Goal: Task Accomplishment & Management: Use online tool/utility

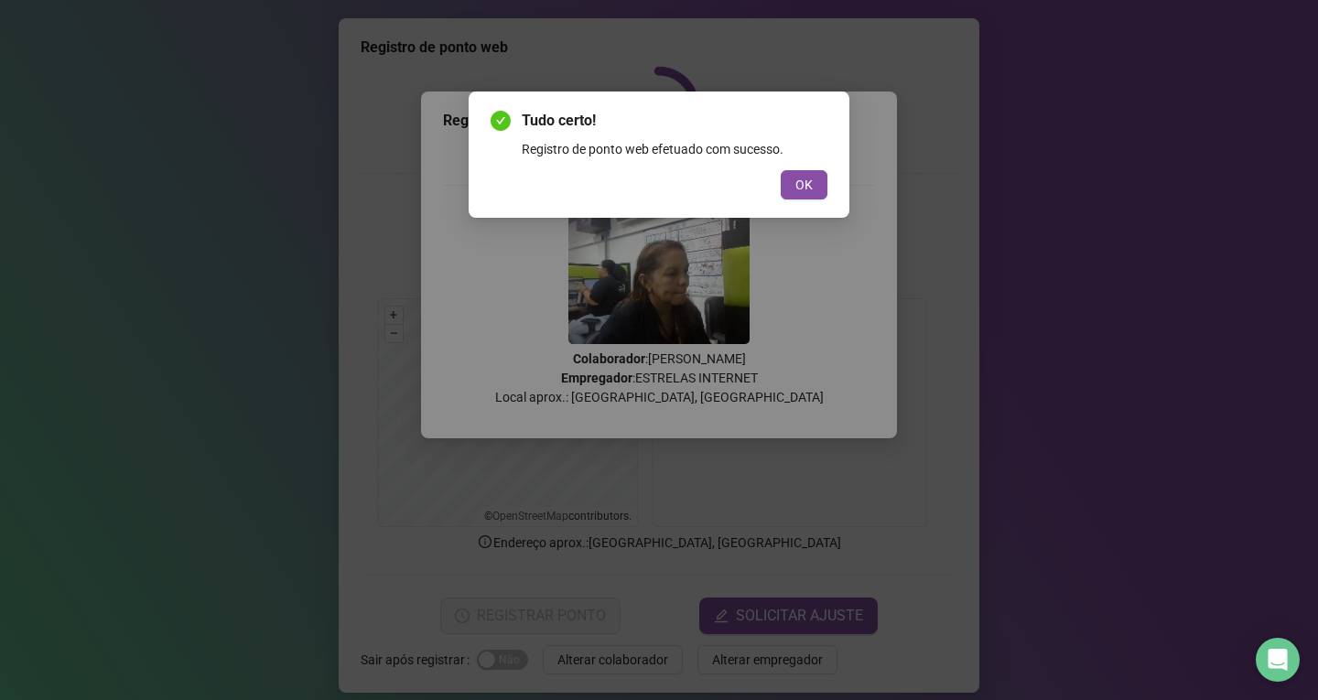
scroll to position [15, 0]
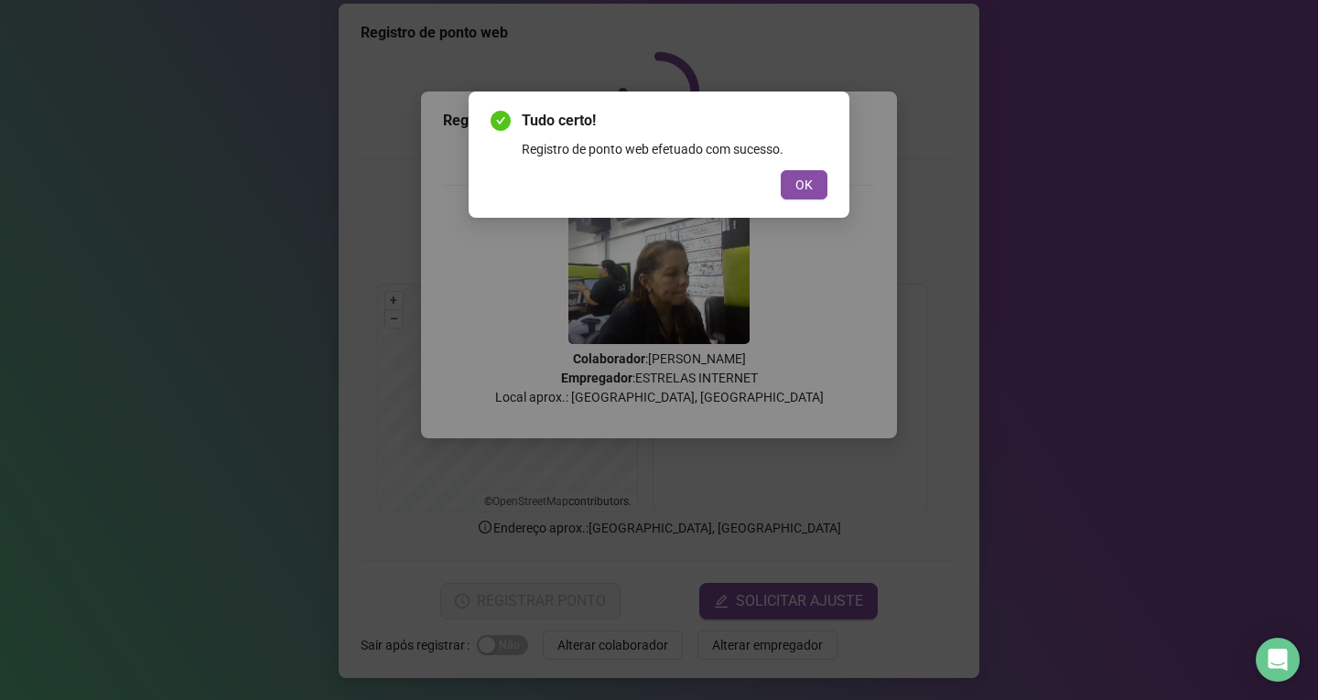
drag, startPoint x: 794, startPoint y: 171, endPoint x: 625, endPoint y: 618, distance: 477.5
click at [625, 618] on div "Tudo certo! Registro de ponto web efetuado com sucesso. OK" at bounding box center [659, 350] width 1318 height 700
drag, startPoint x: 600, startPoint y: 637, endPoint x: 763, endPoint y: 329, distance: 349.0
click at [599, 619] on div "Tudo certo! Registro de ponto web efetuado com sucesso. OK" at bounding box center [659, 350] width 1318 height 700
click at [808, 188] on span "OK" at bounding box center [804, 185] width 17 height 20
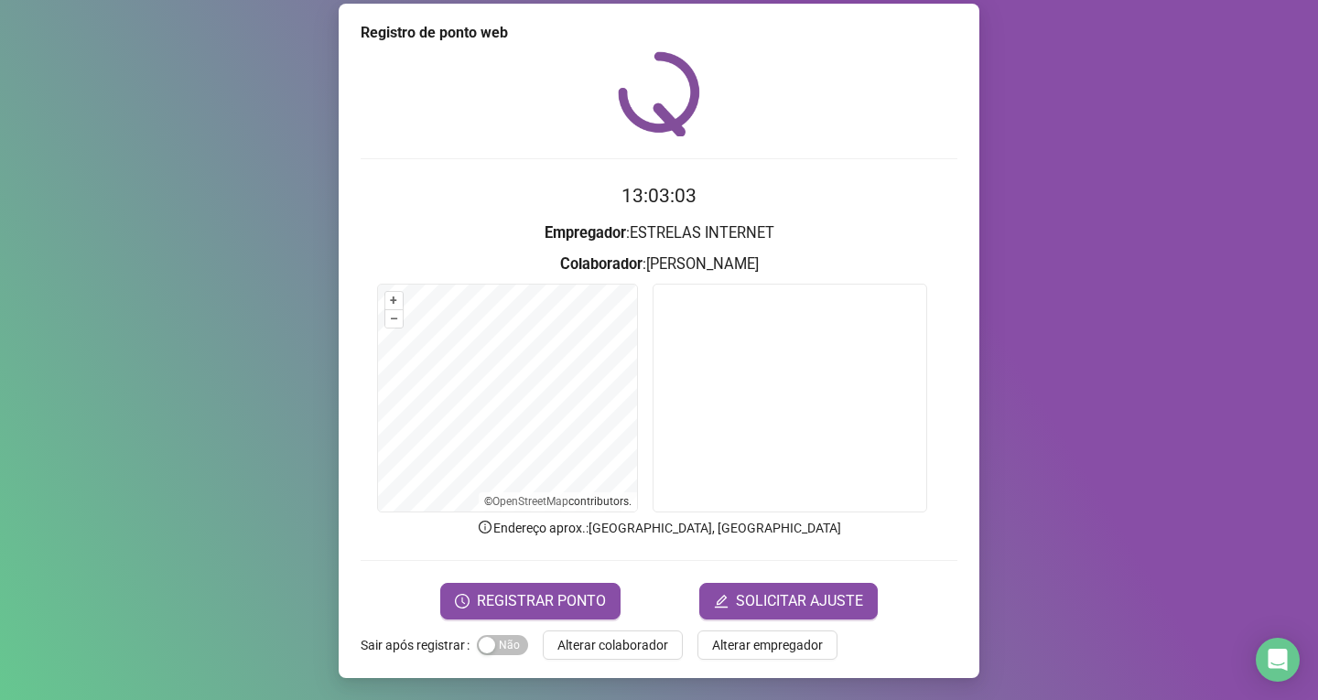
click at [558, 646] on span "Alterar colaborador" at bounding box center [613, 645] width 111 height 20
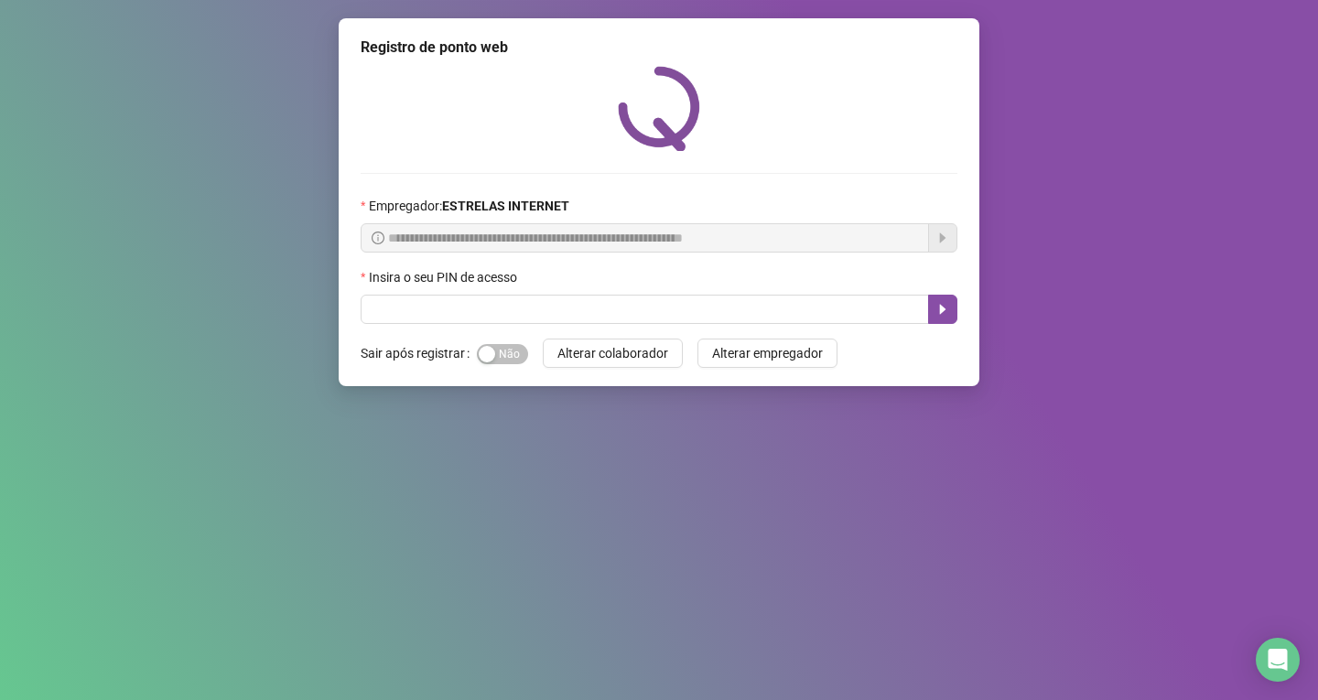
scroll to position [0, 0]
drag, startPoint x: 1008, startPoint y: 151, endPoint x: 980, endPoint y: 205, distance: 61.0
click at [1010, 151] on div "**********" at bounding box center [659, 350] width 1318 height 700
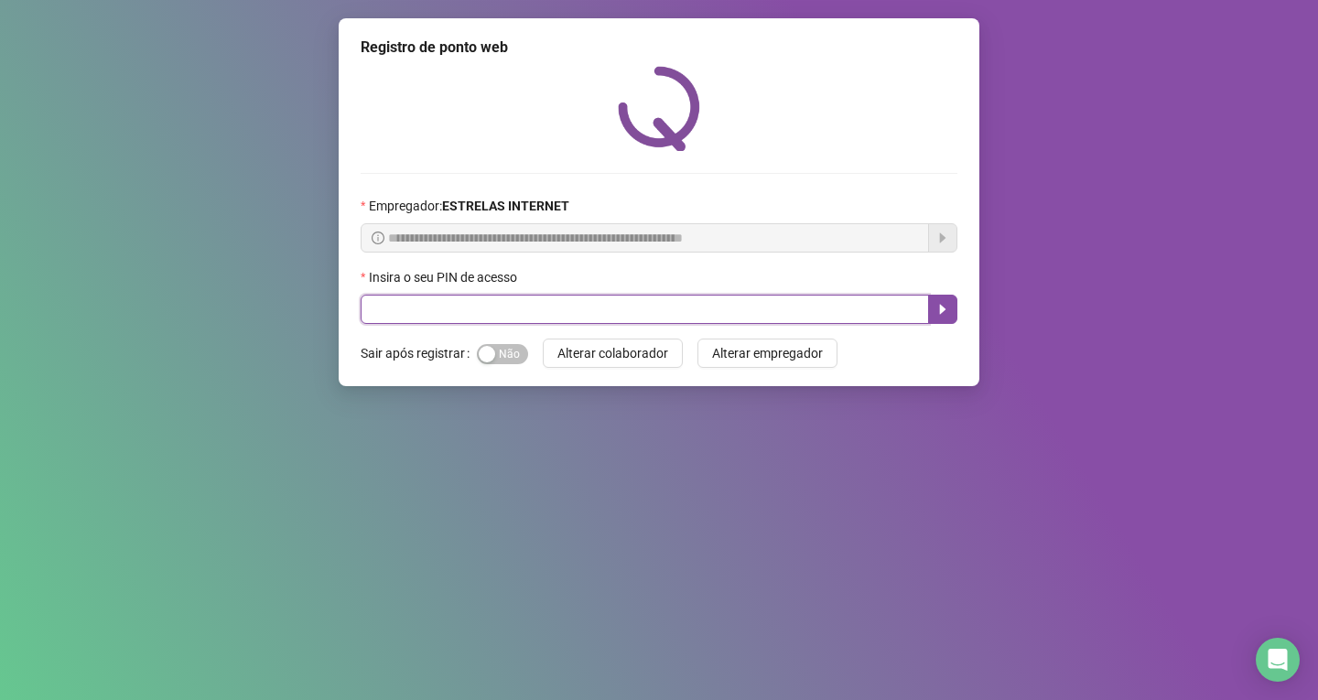
click at [842, 319] on input "text" at bounding box center [645, 309] width 569 height 29
type input "*****"
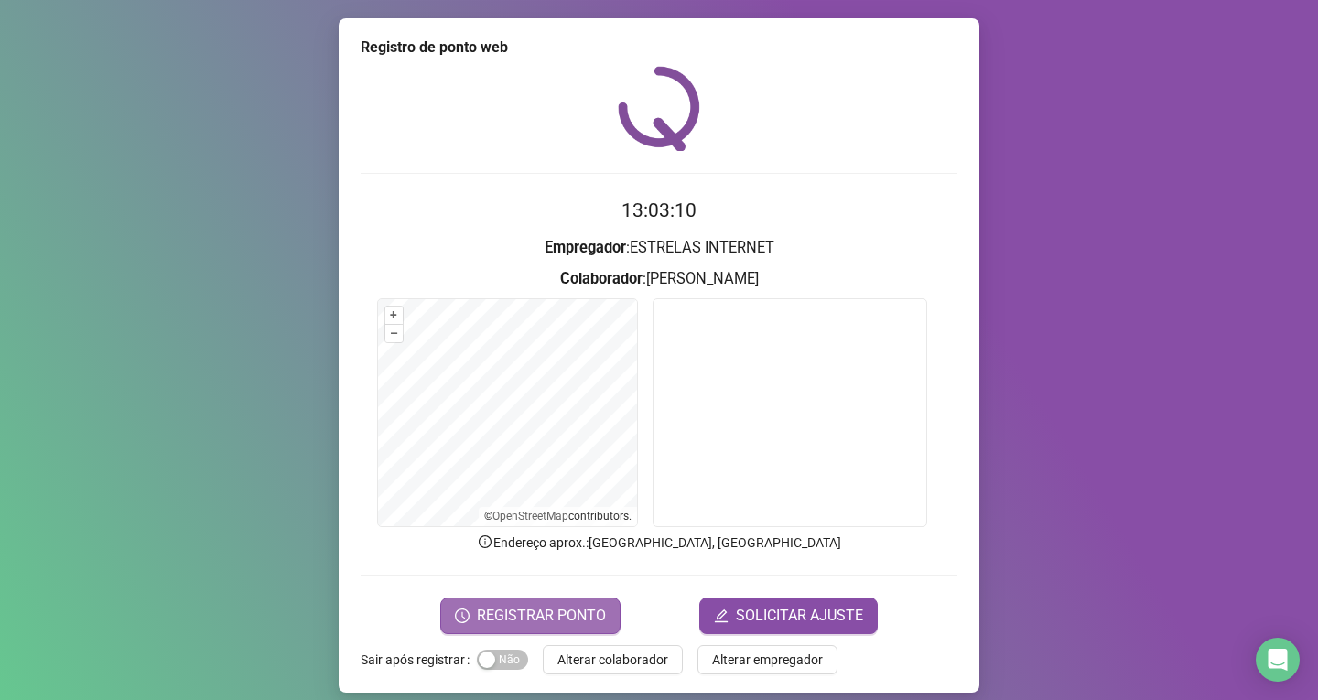
click at [550, 598] on button "REGISTRAR PONTO" at bounding box center [530, 616] width 180 height 37
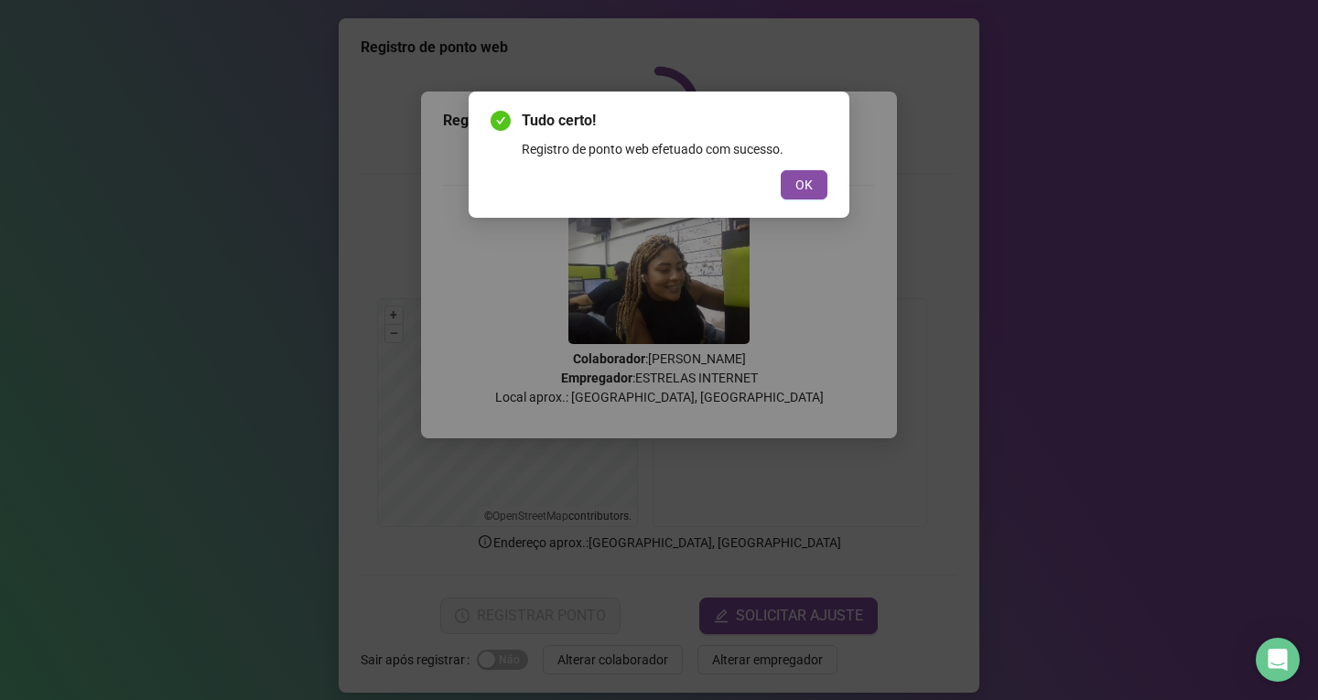
drag, startPoint x: 806, startPoint y: 182, endPoint x: 757, endPoint y: 359, distance: 183.3
click at [804, 185] on span "OK" at bounding box center [804, 185] width 17 height 20
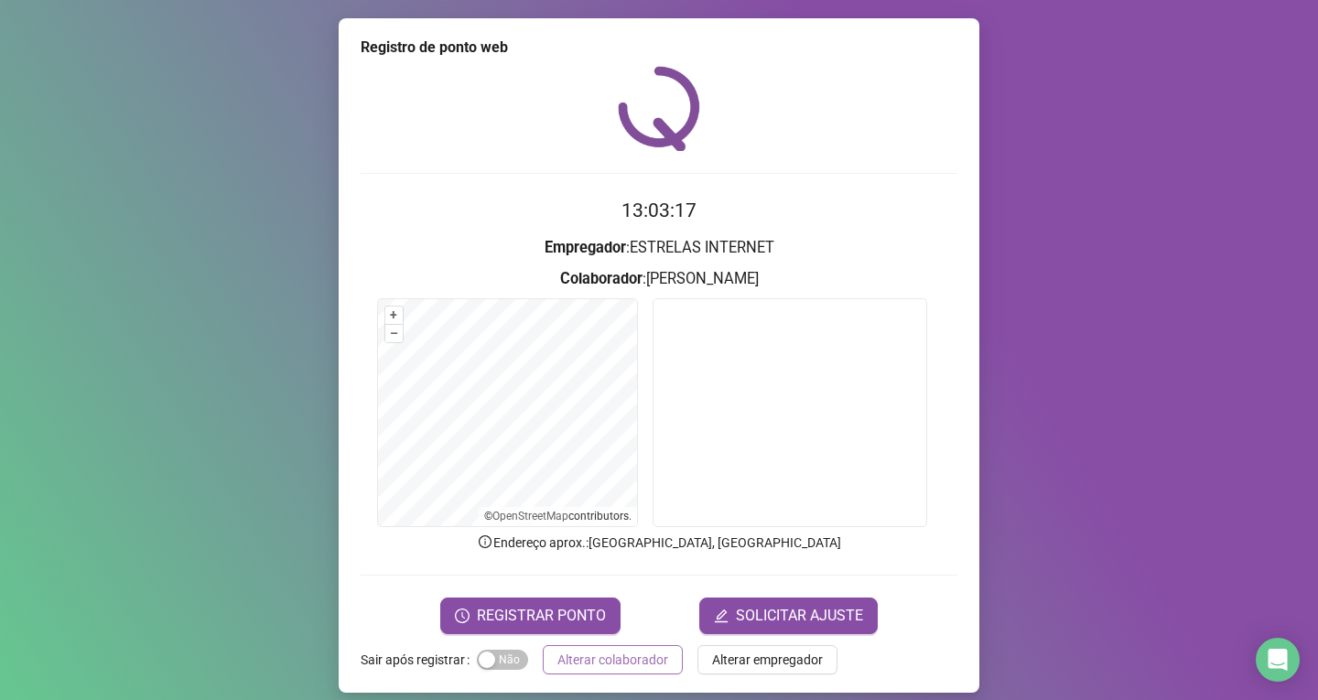
click at [637, 663] on span "Alterar colaborador" at bounding box center [613, 660] width 111 height 20
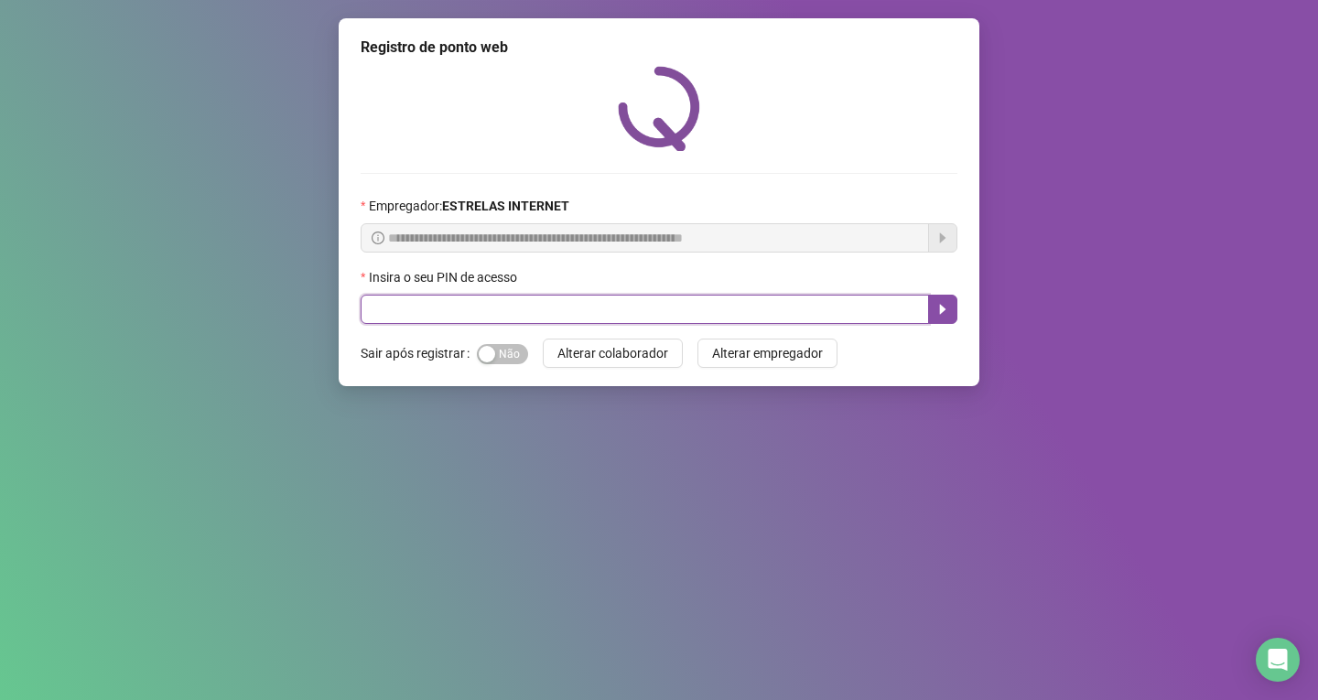
drag, startPoint x: 438, startPoint y: 297, endPoint x: 439, endPoint y: 306, distance: 9.2
click at [438, 302] on input "text" at bounding box center [645, 309] width 569 height 29
type input "*****"
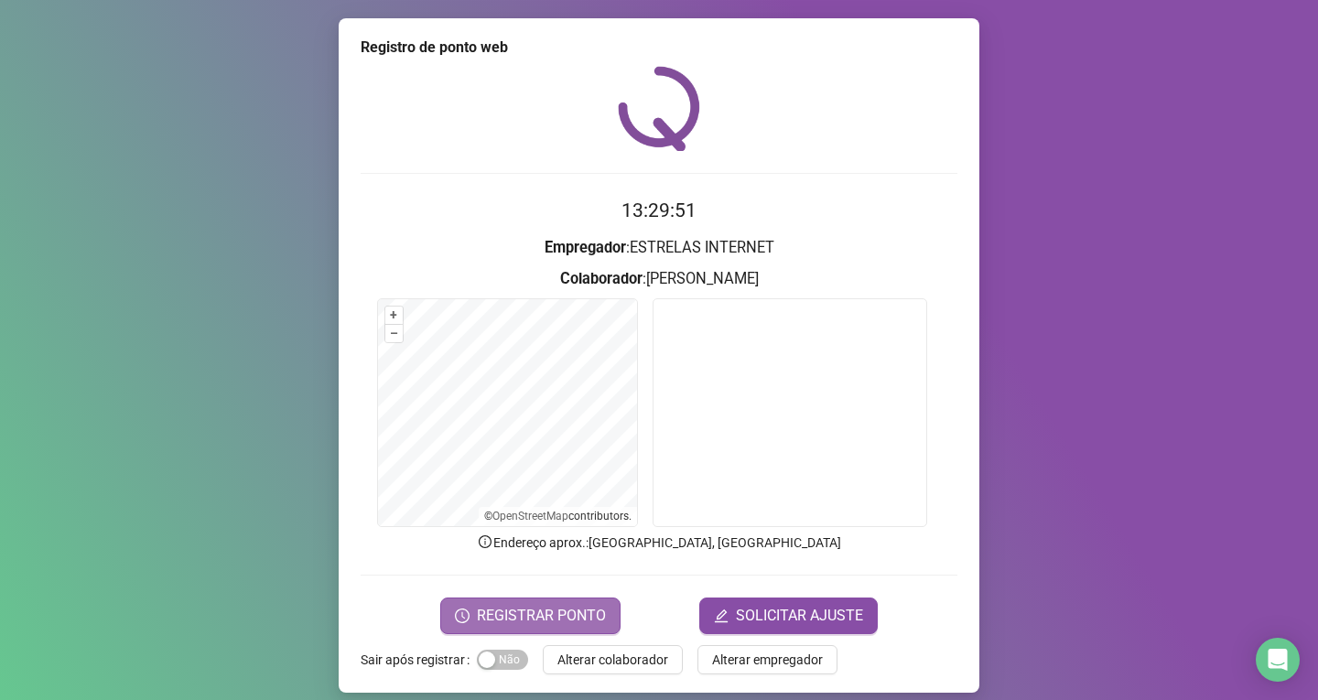
click at [578, 613] on span "REGISTRAR PONTO" at bounding box center [541, 616] width 129 height 22
